Goal: Browse casually: Explore the website without a specific task or goal

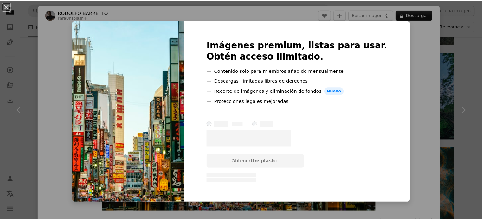
scroll to position [0, 169]
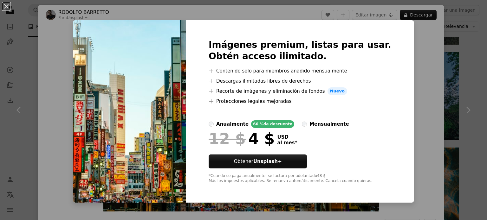
click at [402, 88] on div "An X shape Imágenes premium, listas para usar. Obtén acceso ilimitado. A plus s…" at bounding box center [243, 110] width 487 height 220
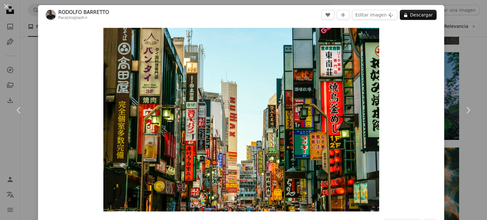
drag, startPoint x: 458, startPoint y: 80, endPoint x: 453, endPoint y: 68, distance: 12.5
click at [457, 80] on link "Chevron right" at bounding box center [468, 110] width 38 height 61
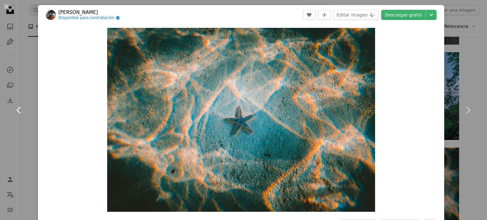
click at [22, 108] on icon "Chevron left" at bounding box center [19, 110] width 10 height 10
